Goal: Information Seeking & Learning: Find specific fact

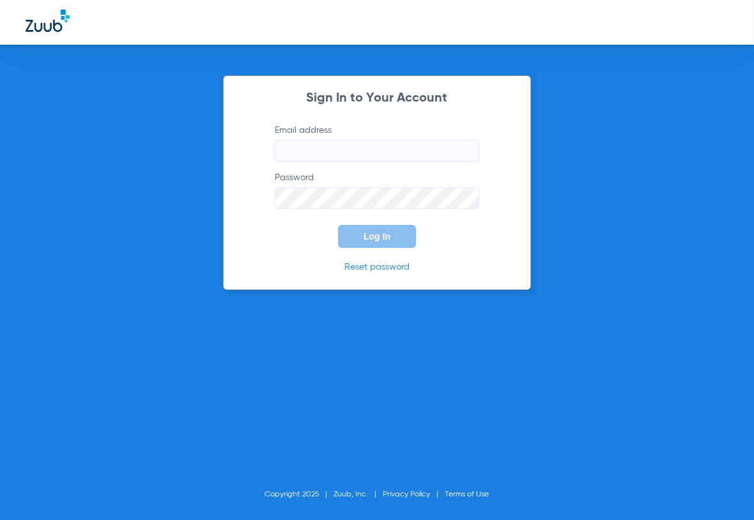
type input "[EMAIL_ADDRESS][DOMAIN_NAME]"
click at [370, 243] on button "Log In" at bounding box center [377, 236] width 78 height 23
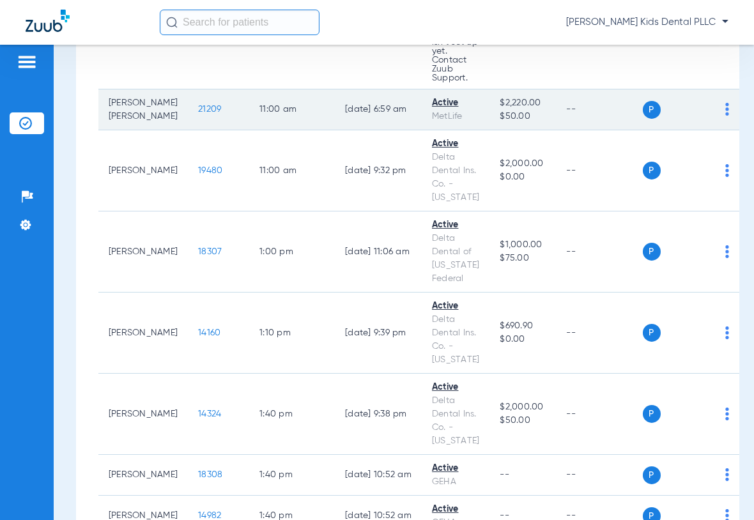
scroll to position [958, 0]
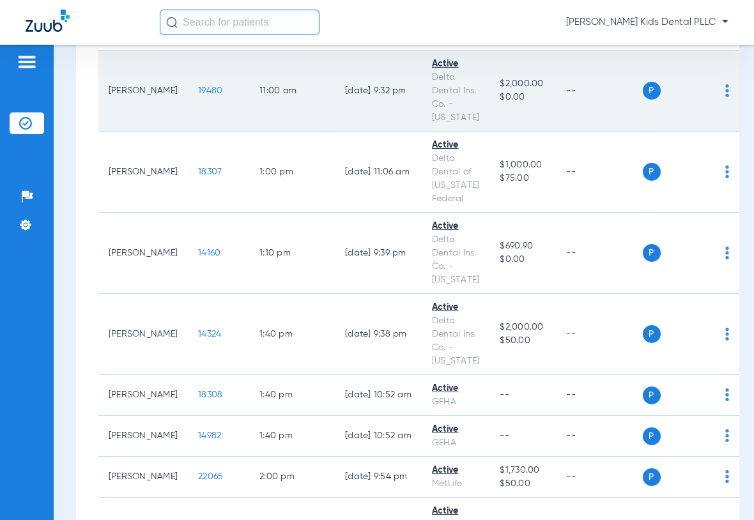
click at [188, 132] on td "19480" at bounding box center [218, 90] width 61 height 81
click at [198, 95] on span "19480" at bounding box center [210, 90] width 24 height 9
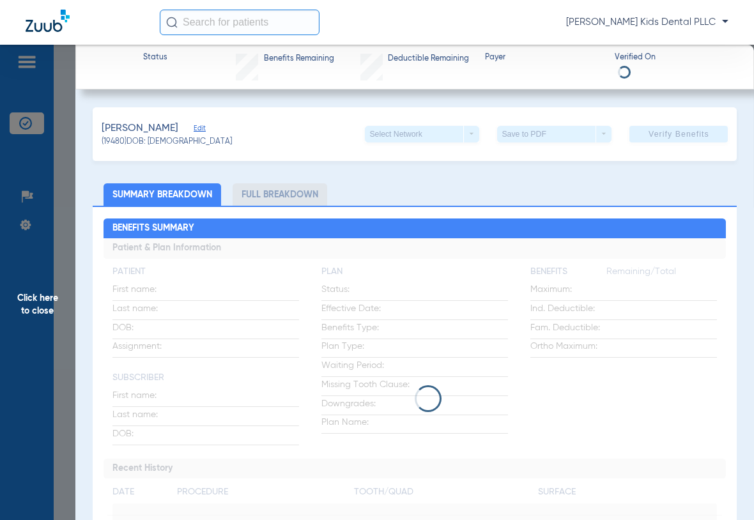
click at [264, 197] on li "Full Breakdown" at bounding box center [280, 194] width 95 height 22
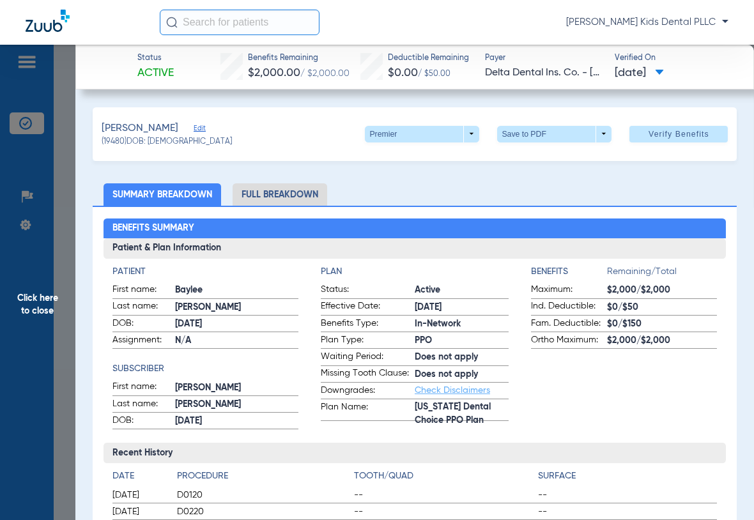
click at [264, 197] on li "Full Breakdown" at bounding box center [280, 194] width 95 height 22
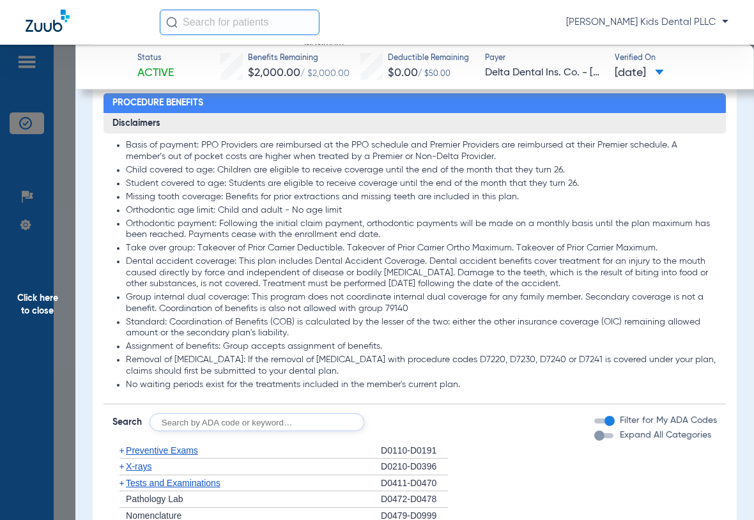
scroll to position [1442, 0]
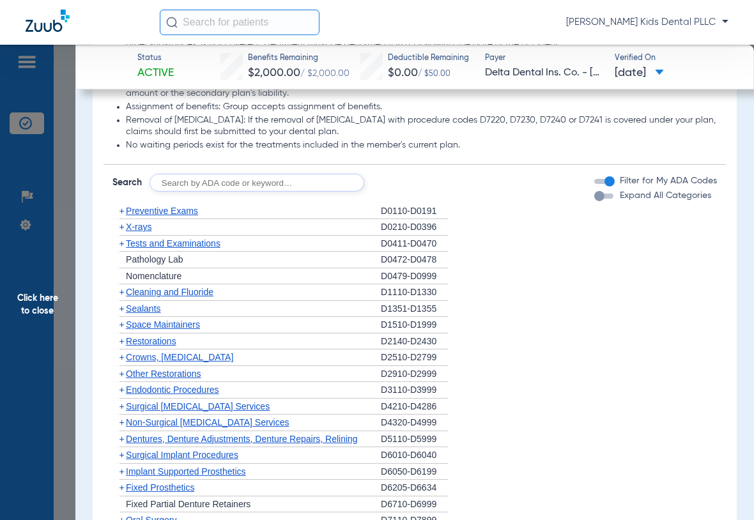
click at [187, 192] on input "text" at bounding box center [256, 183] width 215 height 18
type input "d1354"
click at [425, 186] on button "Search" at bounding box center [411, 183] width 50 height 18
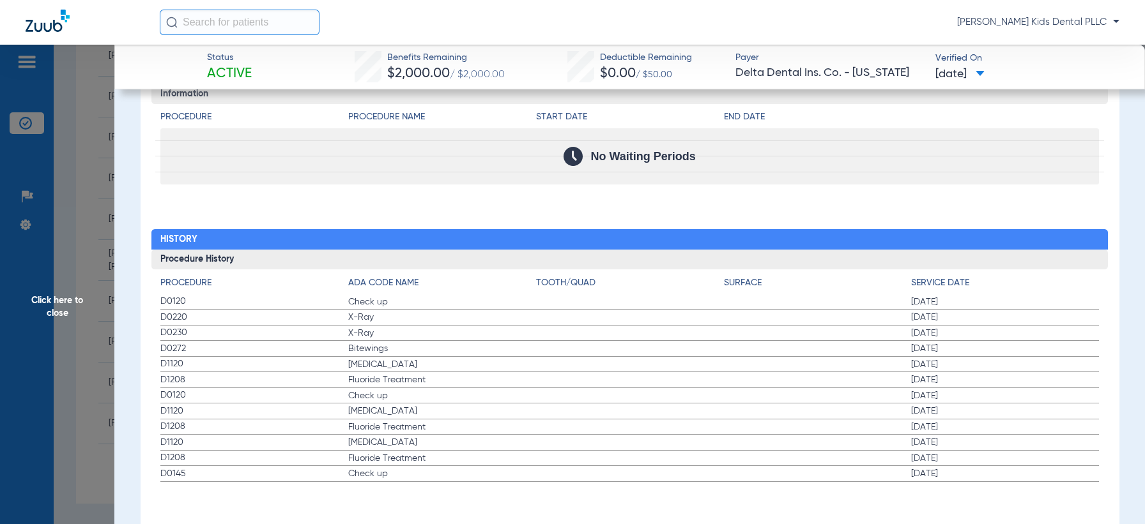
scroll to position [1527, 0]
